Goal: Task Accomplishment & Management: Manage account settings

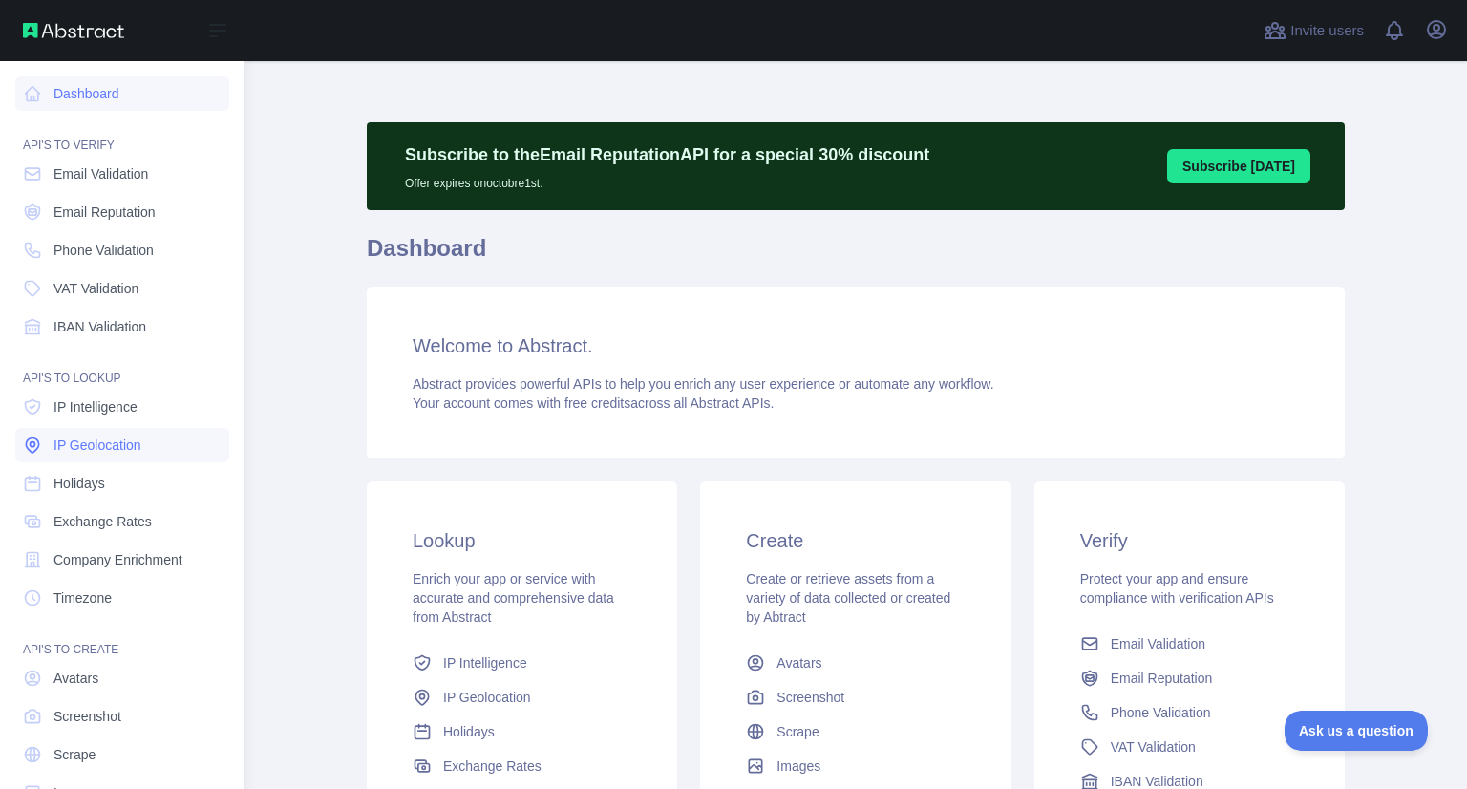
click at [75, 442] on span "IP Geolocation" at bounding box center [97, 444] width 88 height 19
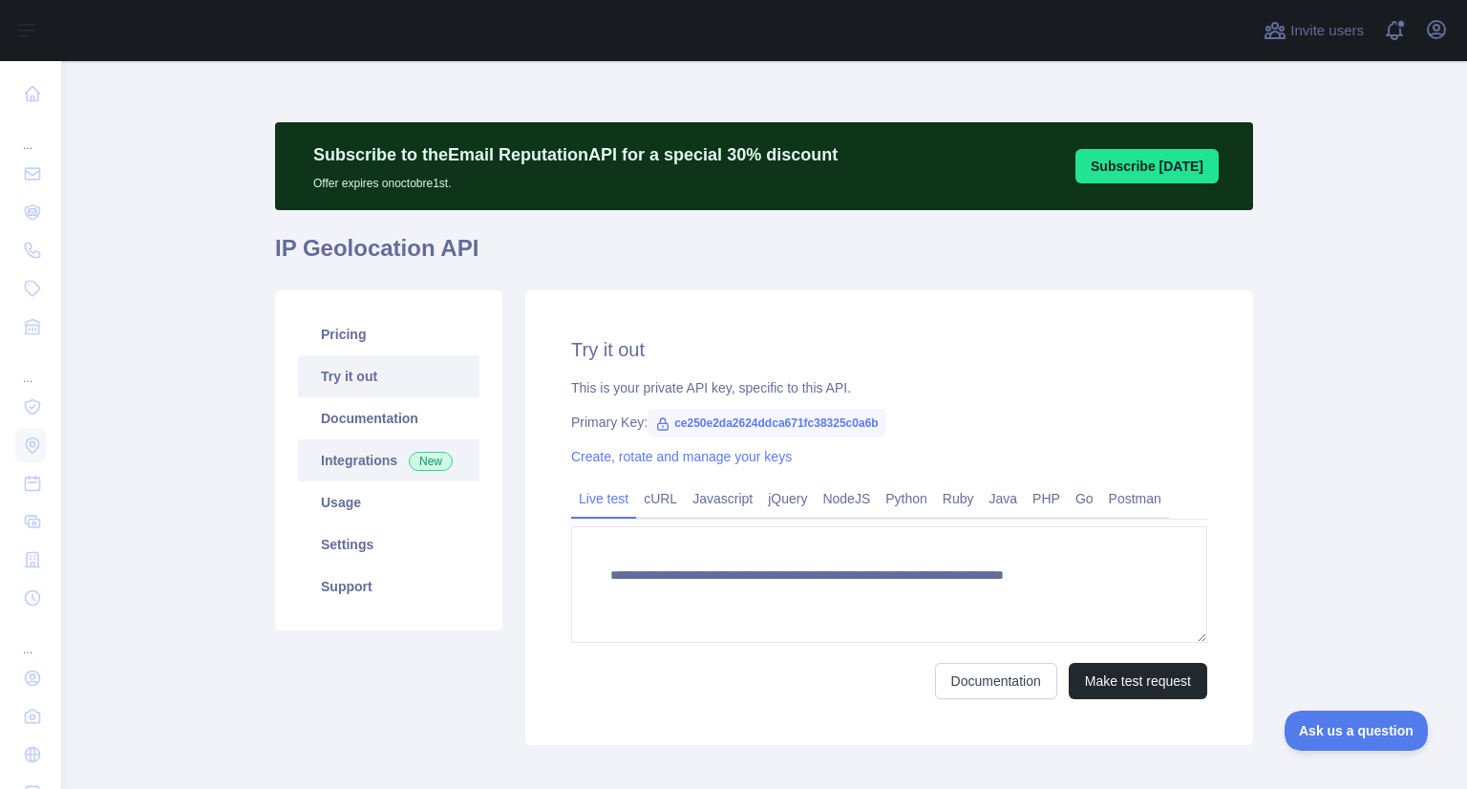
type textarea "**********"
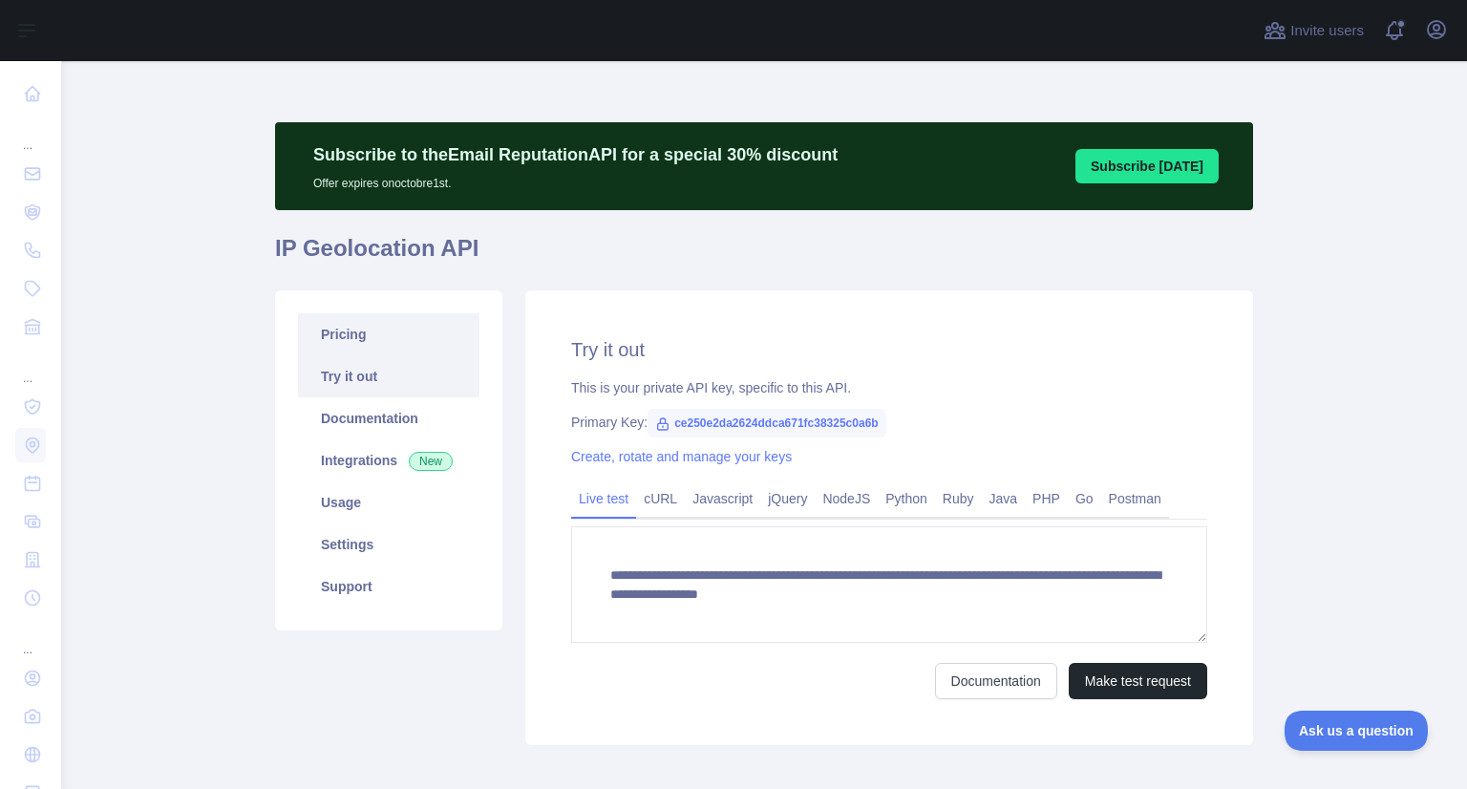
click at [378, 349] on link "Pricing" at bounding box center [388, 334] width 181 height 42
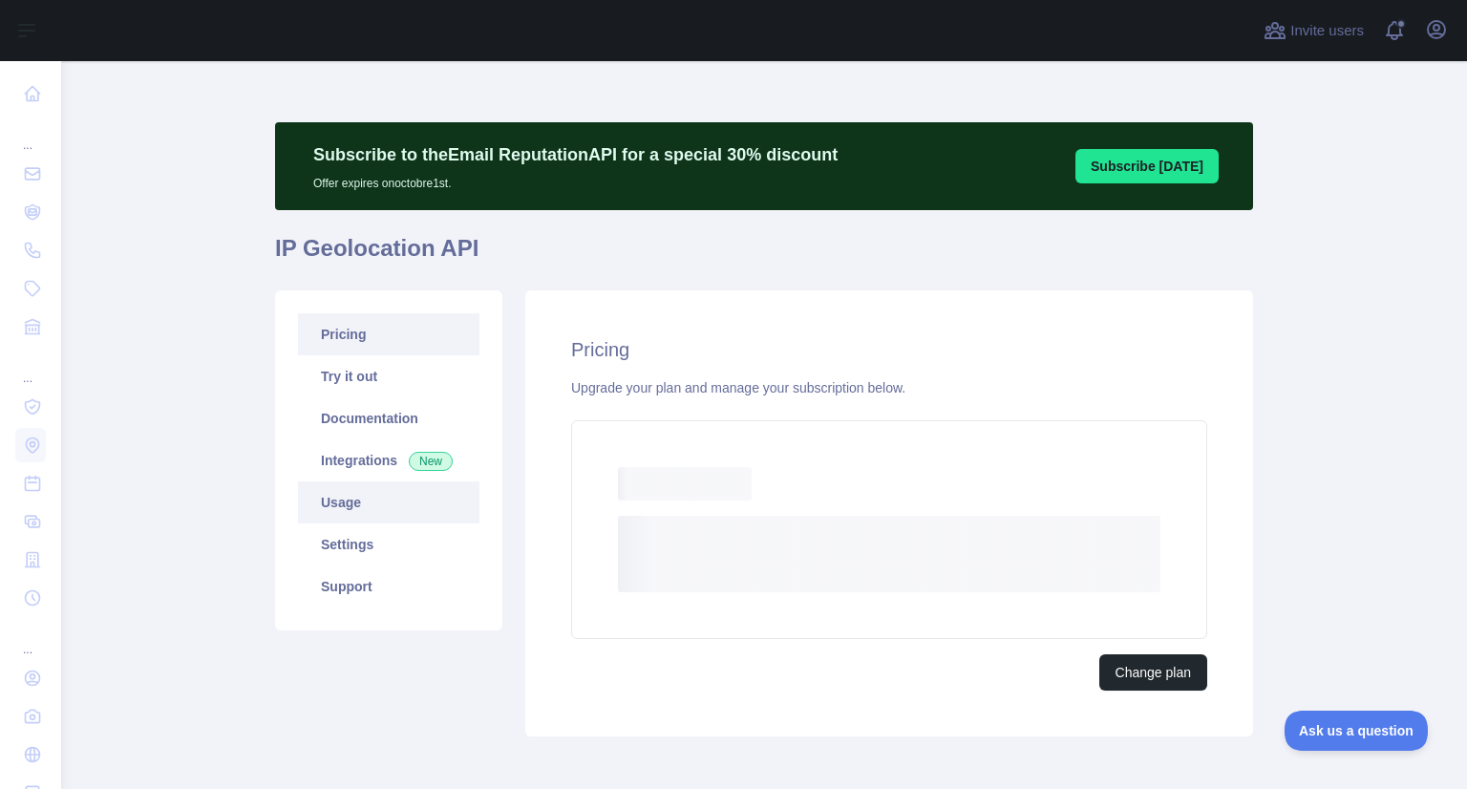
click at [374, 501] on link "Usage" at bounding box center [388, 502] width 181 height 42
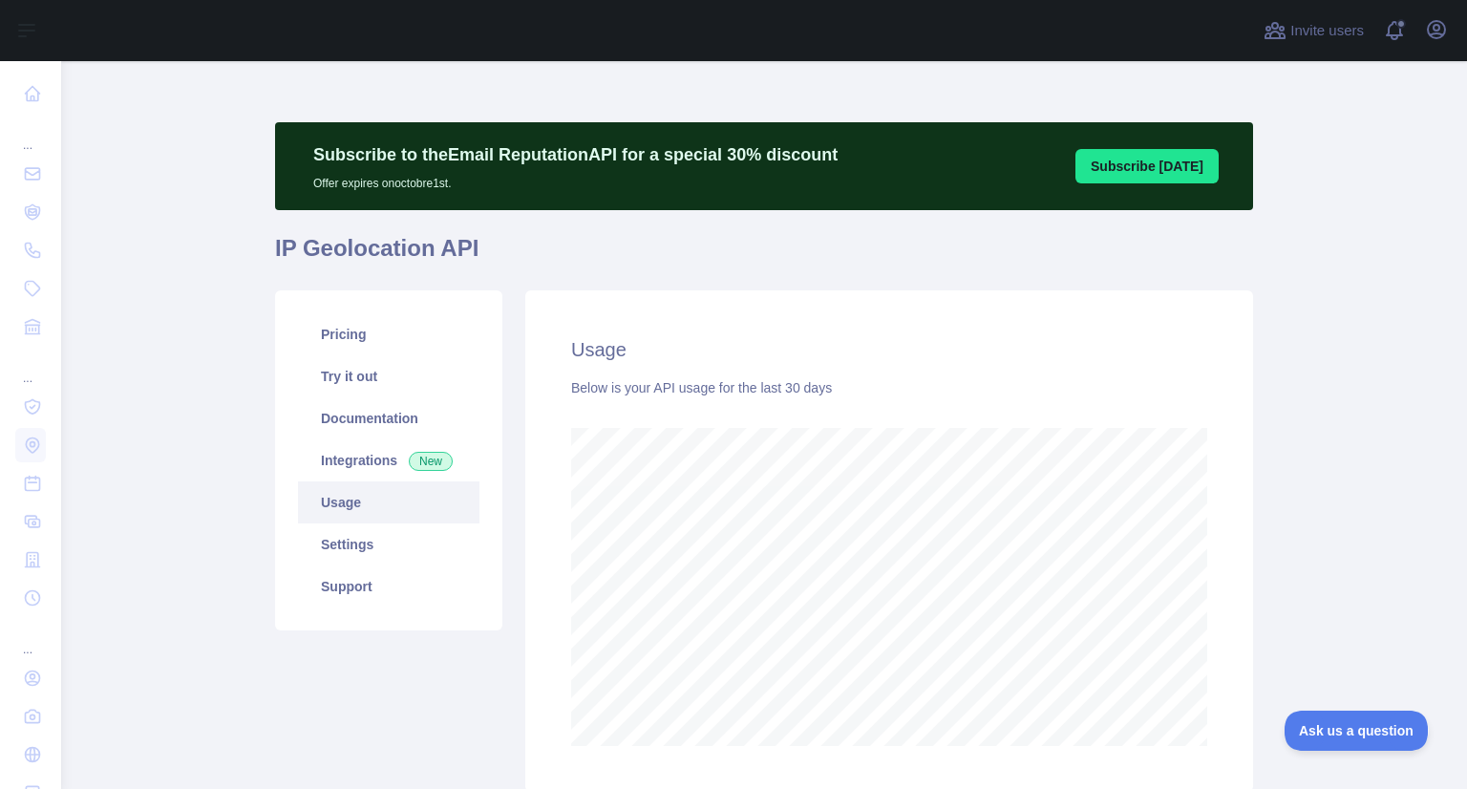
scroll to position [727, 1390]
click at [366, 536] on link "Settings" at bounding box center [388, 544] width 181 height 42
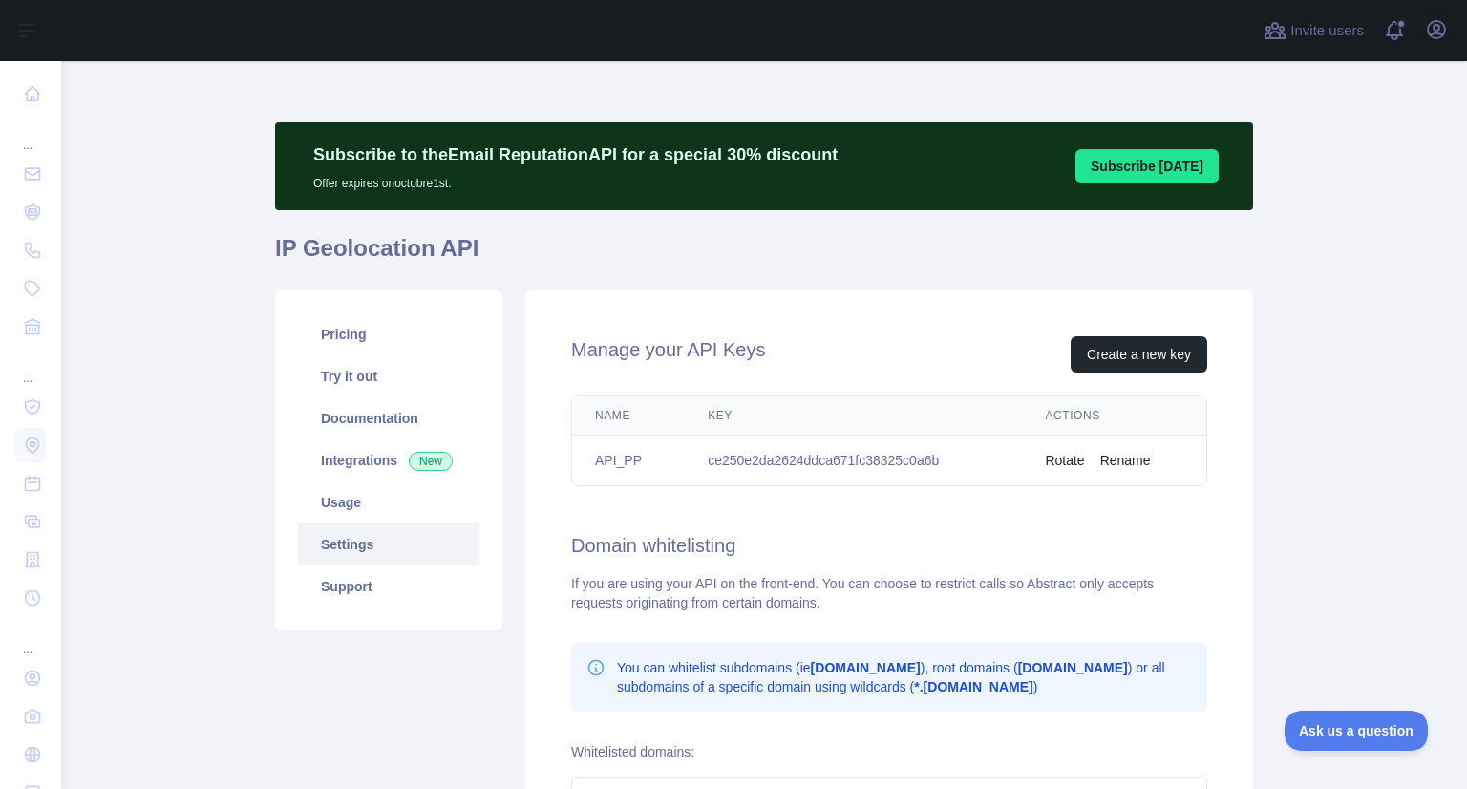
click at [853, 465] on td "ce250e2da2624ddca671fc38325c0a6b" at bounding box center [853, 460] width 337 height 51
copy td "ce250e2da2624ddca671fc38325c0a6b"
